Goal: Information Seeking & Learning: Check status

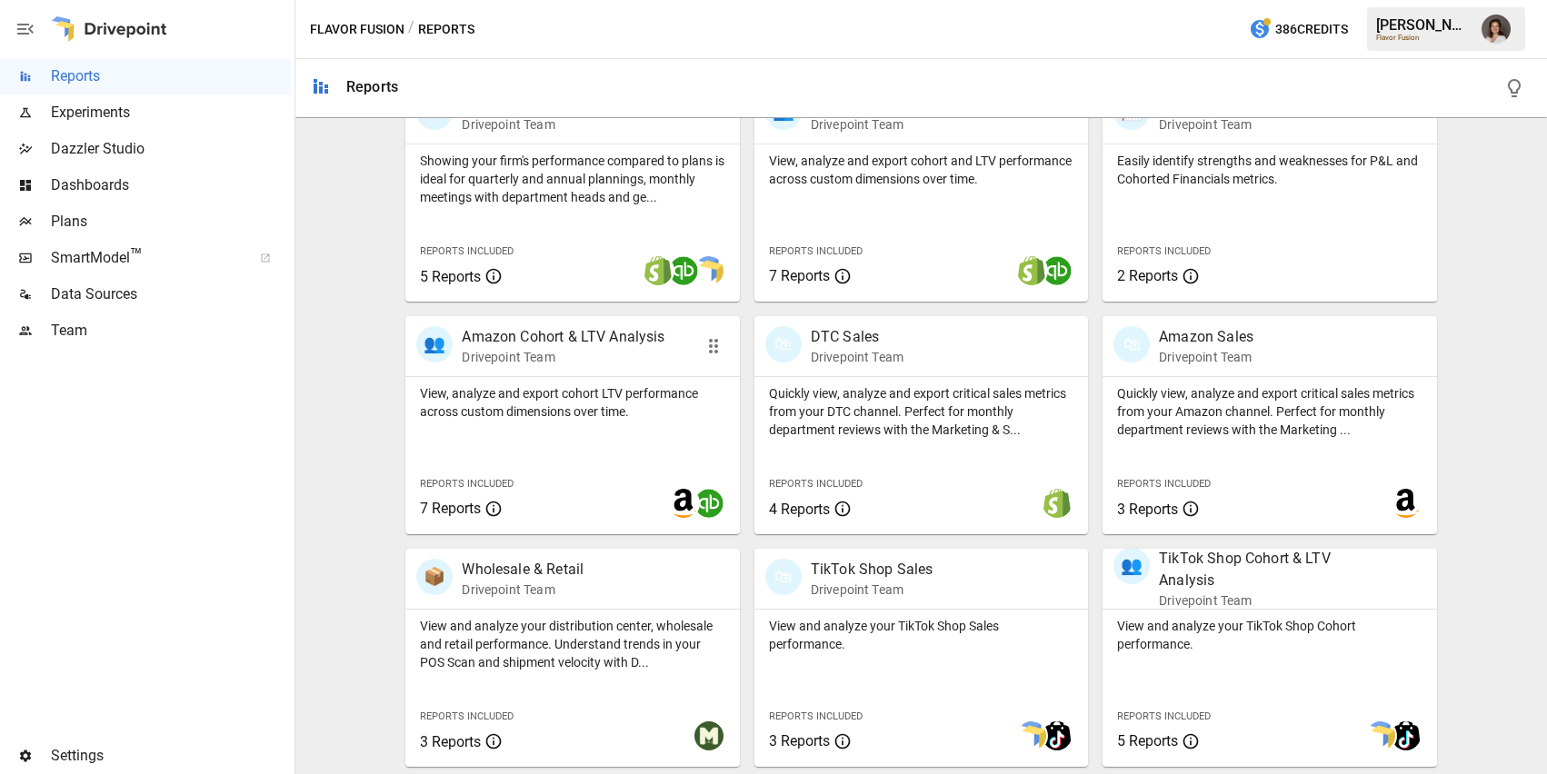
scroll to position [384, 0]
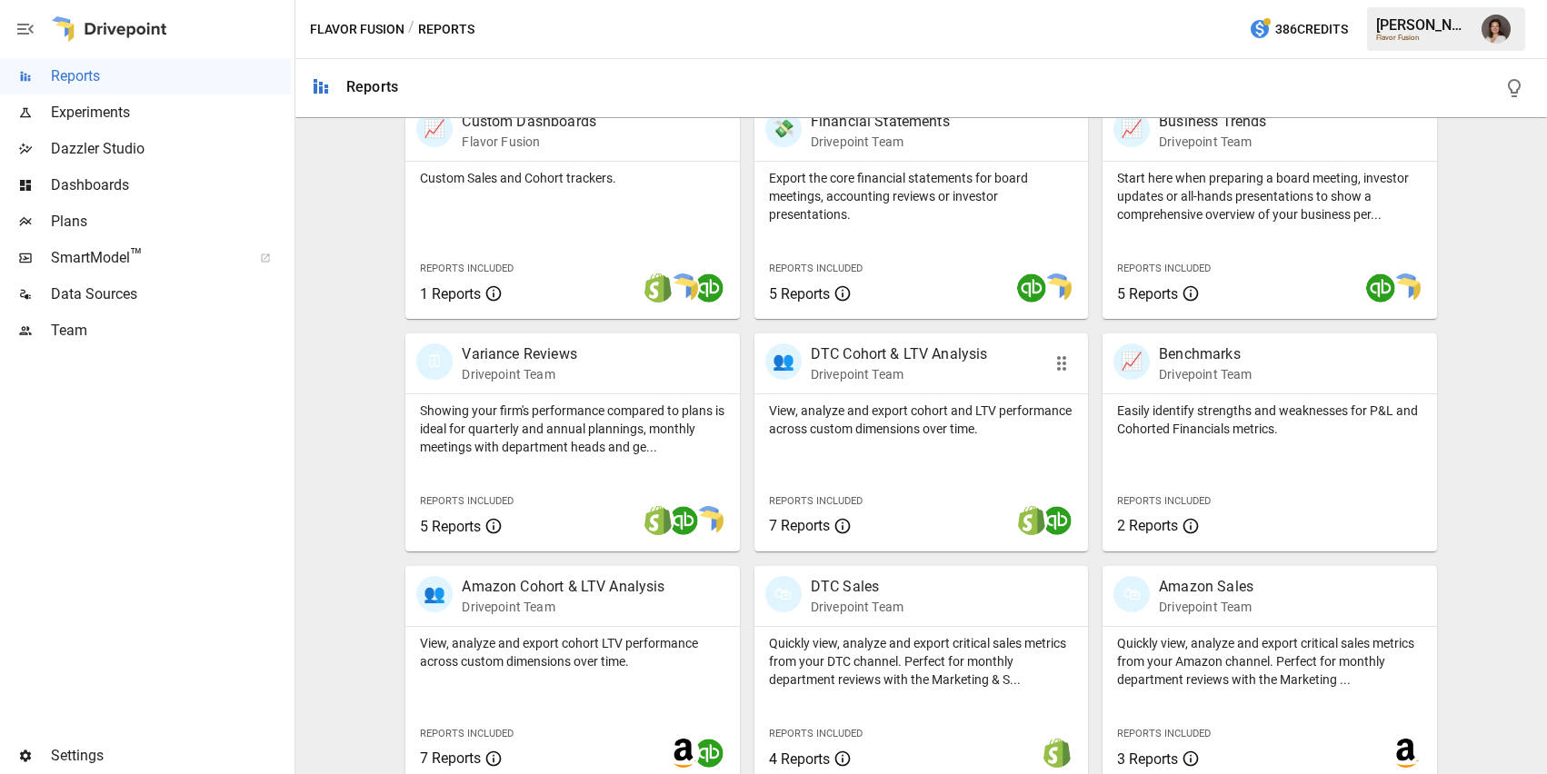
click at [937, 425] on p "View, analyze and export cohort and LTV performance across custom dimensions ov…" at bounding box center [921, 420] width 304 height 36
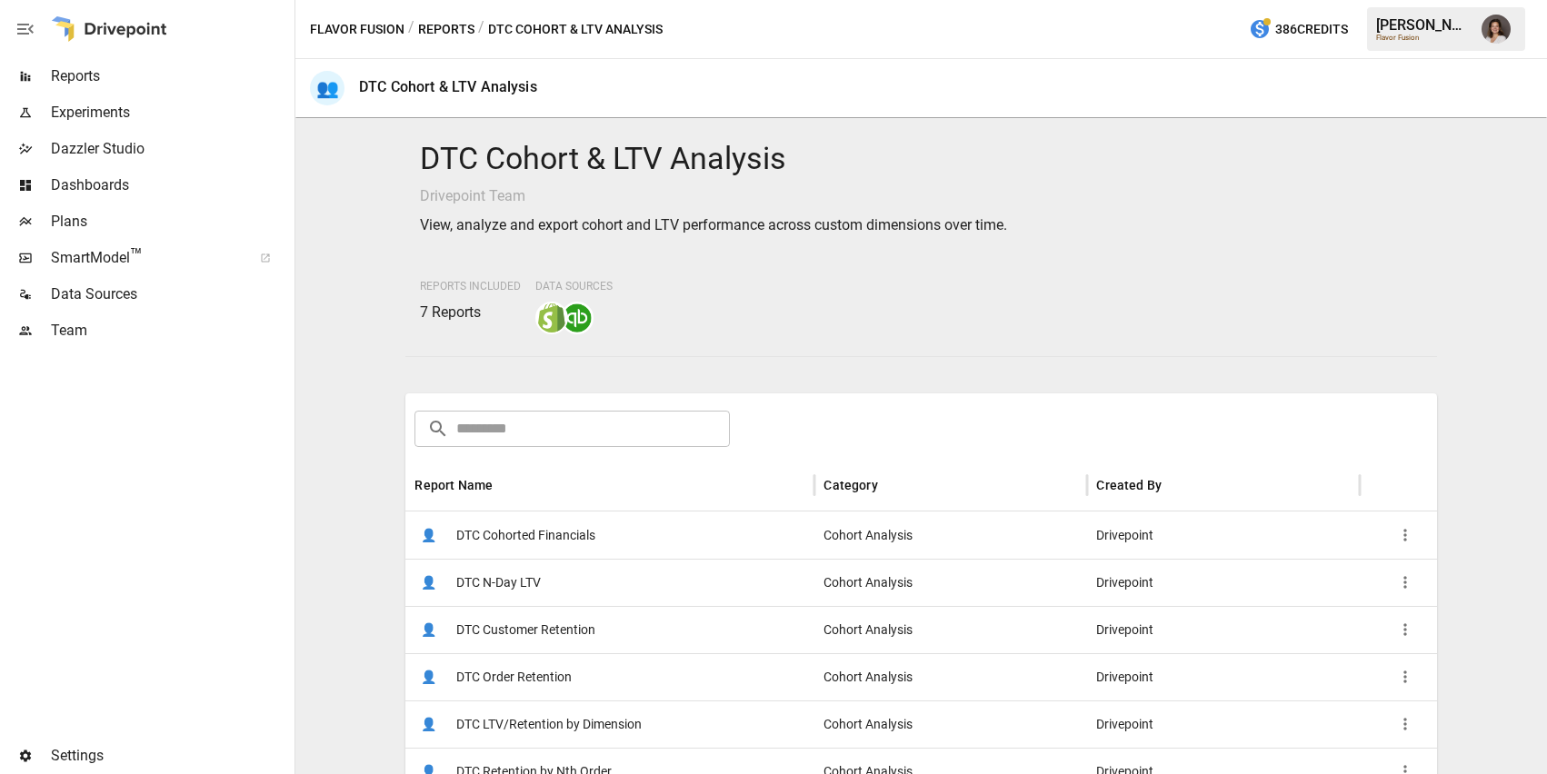
click at [617, 532] on div "👤 DTC Cohorted Financials" at bounding box center [609, 535] width 409 height 47
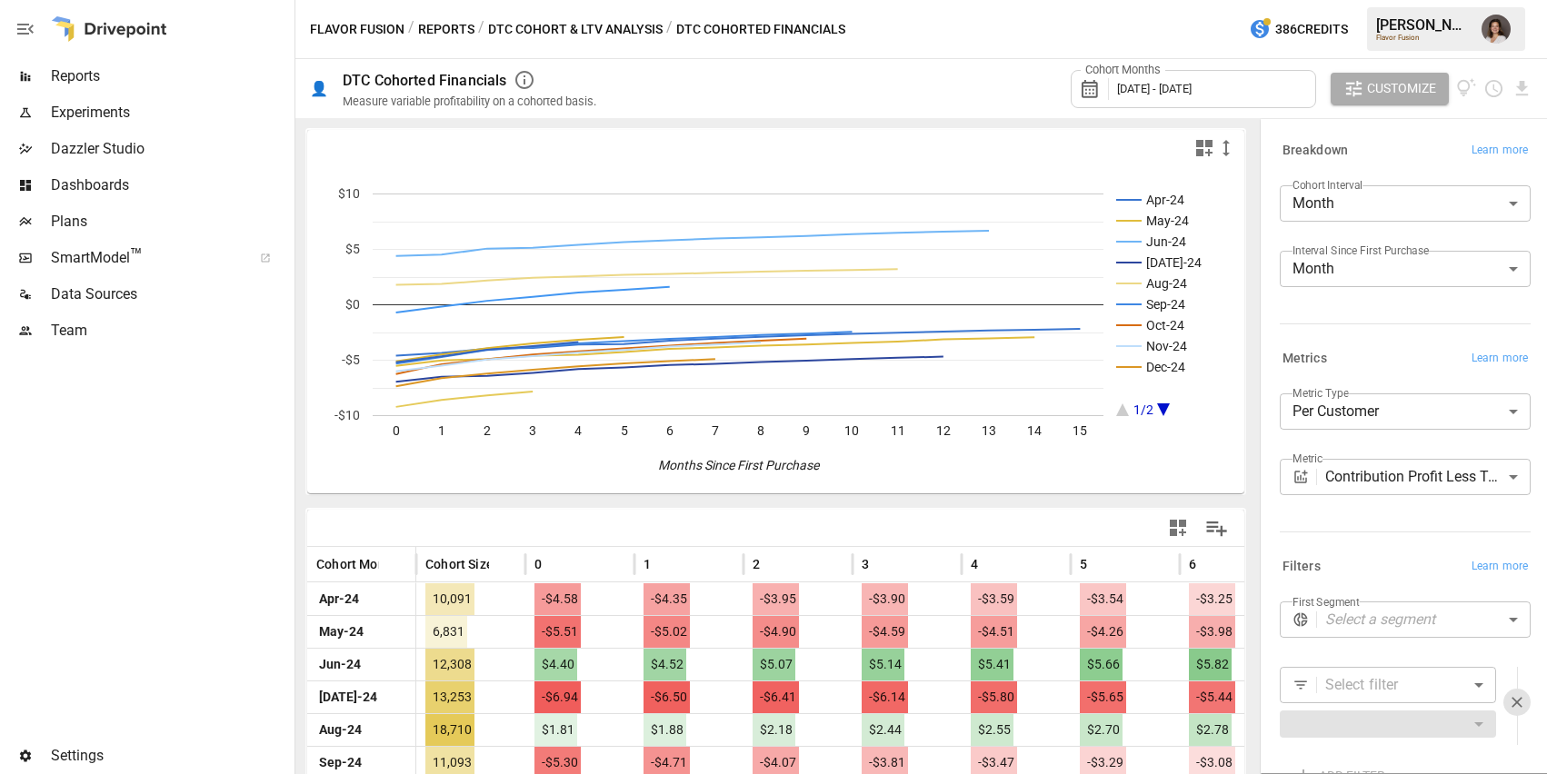
click at [450, 28] on button "Reports" at bounding box center [446, 29] width 56 height 23
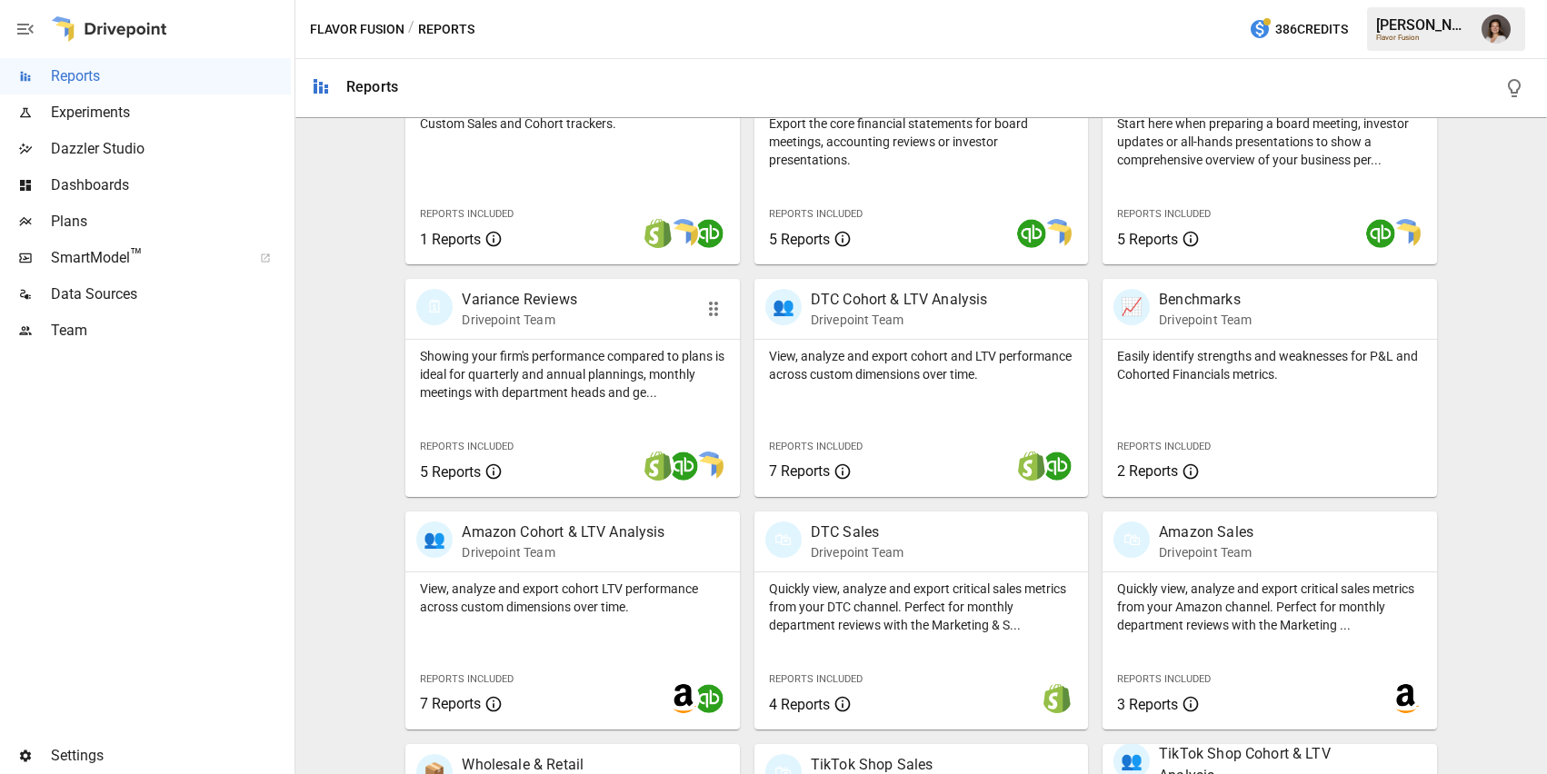
scroll to position [634, 0]
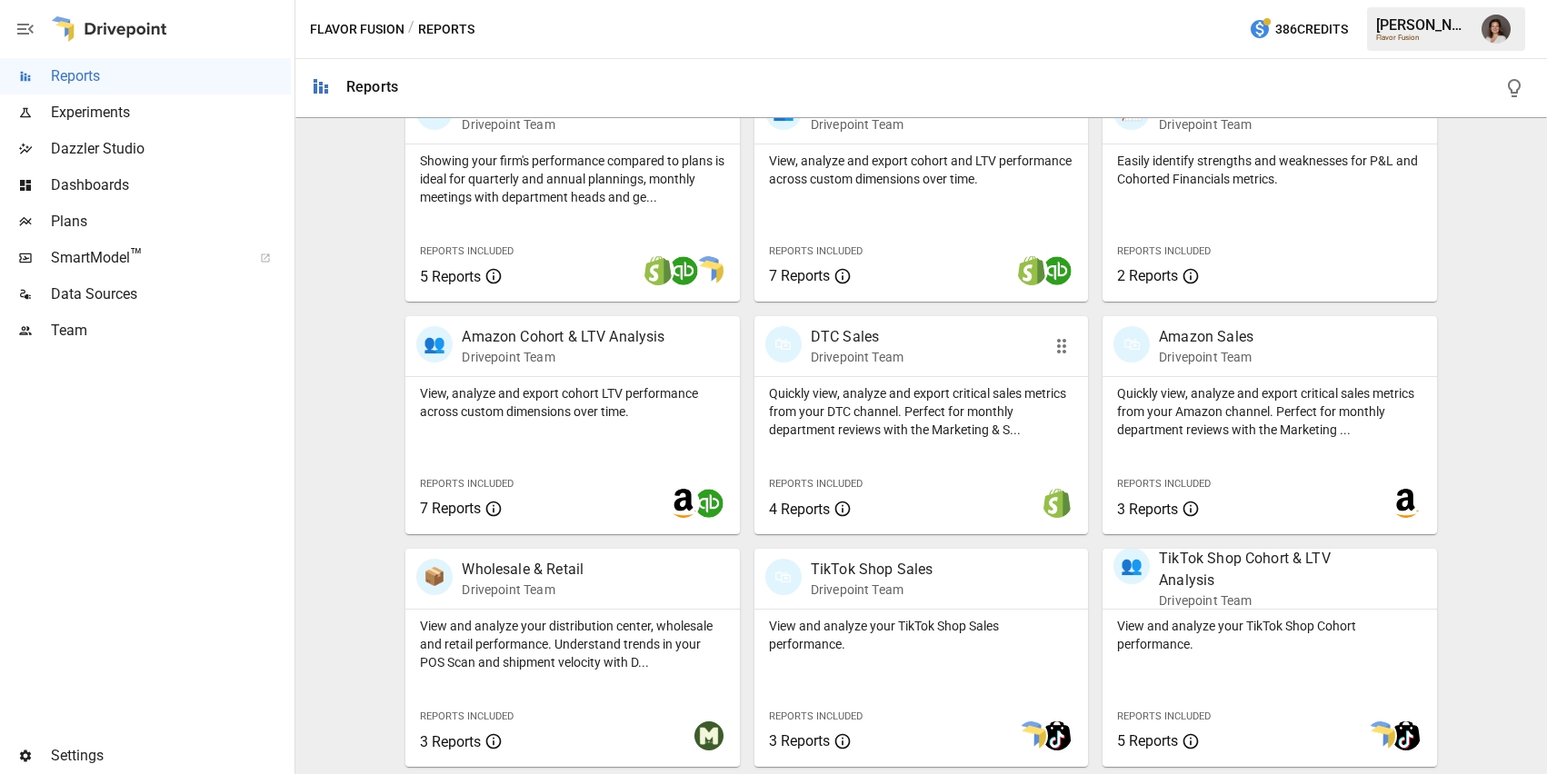
click at [922, 413] on p "Quickly view, analyze and export critical sales metrics from your DTC channel. …" at bounding box center [921, 411] width 304 height 55
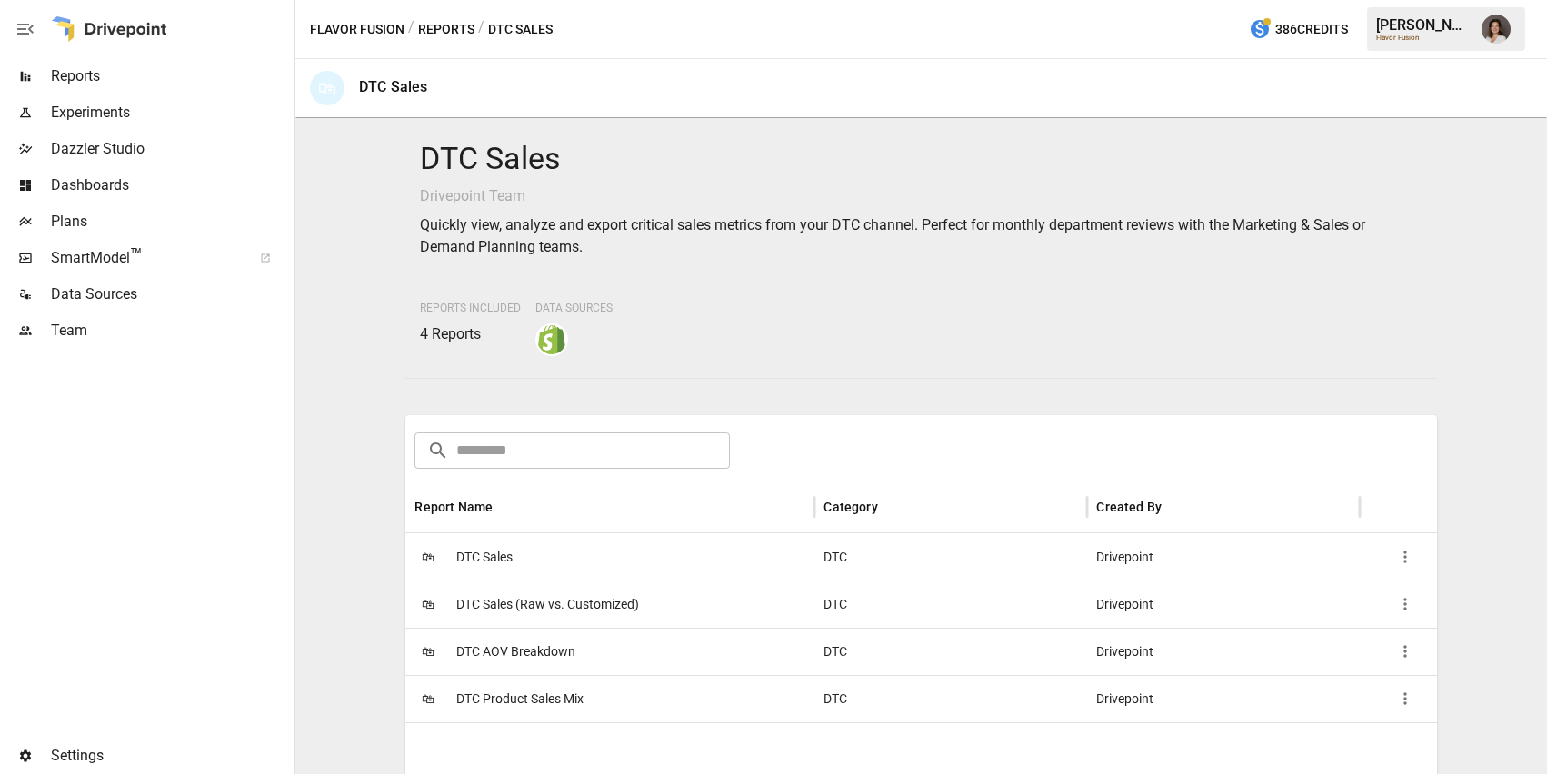
click at [638, 549] on div "🛍 DTC Sales" at bounding box center [609, 557] width 409 height 47
